Goal: Task Accomplishment & Management: Use online tool/utility

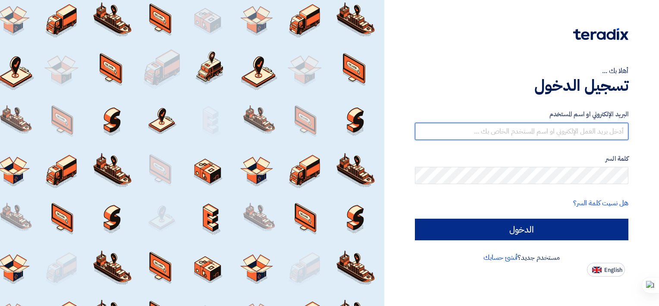
type input "[EMAIL_ADDRESS][DOMAIN_NAME]"
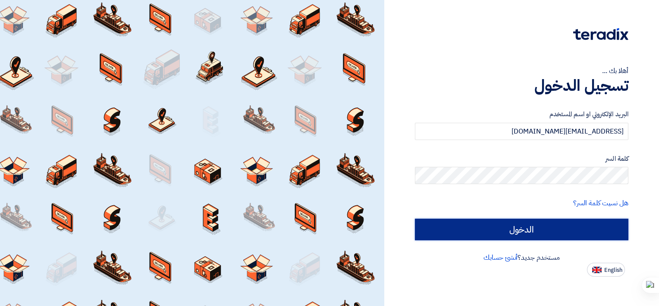
click at [509, 225] on input "الدخول" at bounding box center [522, 229] width 214 height 22
type input "Sign in"
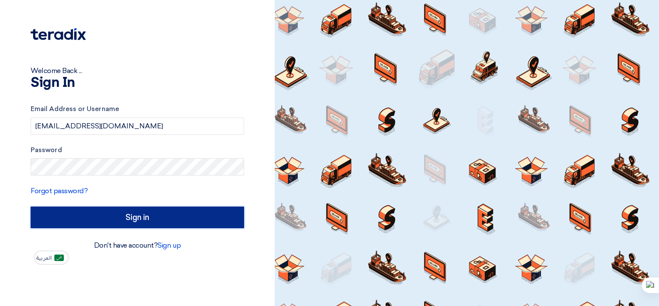
click at [176, 217] on input "Sign in" at bounding box center [138, 217] width 214 height 22
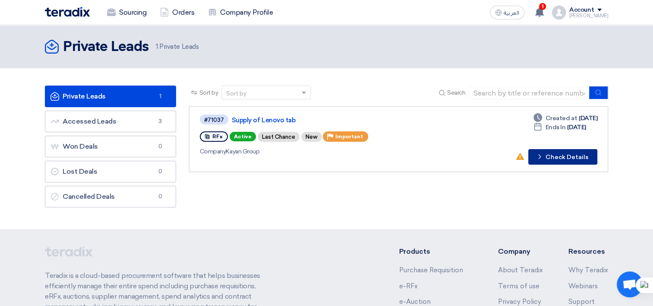
click at [564, 153] on button "Check details Check Details" at bounding box center [562, 157] width 69 height 16
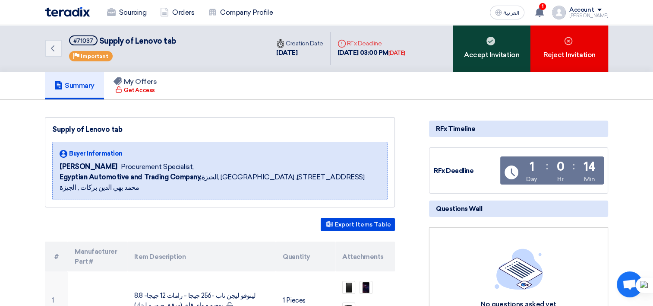
click at [488, 57] on div "Accept Invitation" at bounding box center [492, 48] width 78 height 47
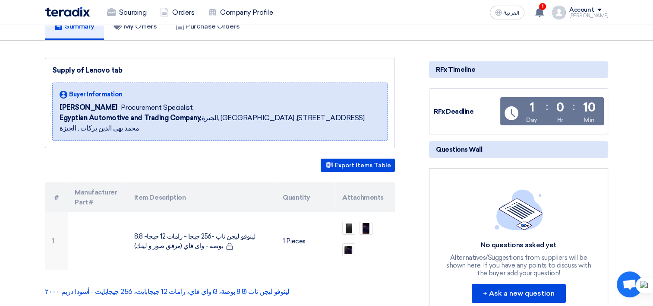
scroll to position [129, 0]
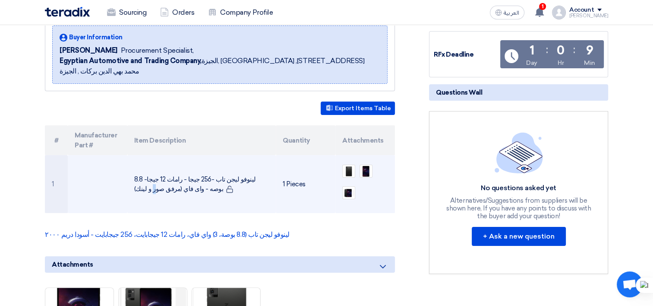
drag, startPoint x: 265, startPoint y: 167, endPoint x: 134, endPoint y: 176, distance: 131.5
click at [134, 175] on td "لينوفو ليجن تاب -256 جيجا - رامات 12 جيجا- 8.8 بوصه - واى فاي (مرفق صور و لينك)" at bounding box center [201, 184] width 149 height 58
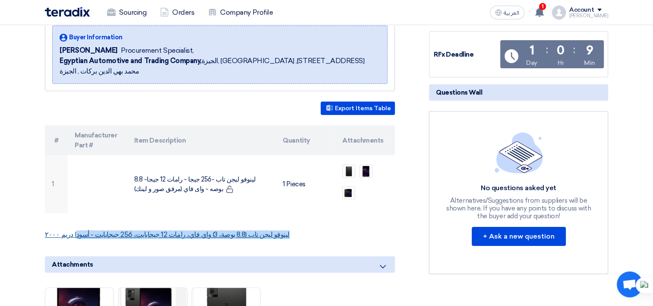
drag, startPoint x: 277, startPoint y: 224, endPoint x: 74, endPoint y: 221, distance: 203.3
click at [74, 230] on p "لينوفو ليجن تاب (8.8 بوصة، 3) واي فاي، رامات 12 جيجابايت، 256 جيجابايت - أسود| …" at bounding box center [220, 234] width 350 height 9
copy link "لينوفو ليجن تاب (8.8 بوصة، 3) واي فاي، رامات 12 جيجابايت، 256 جيجابايت - أسود"
drag, startPoint x: 160, startPoint y: 198, endPoint x: 161, endPoint y: 202, distance: 4.4
click at [160, 198] on td "لينوفو ليجن تاب -256 جيجا - رامات 12 جيجا- 8.8 بوصه - واى فاي (مرفق صور و لينك)" at bounding box center [201, 184] width 149 height 58
